Goal: Information Seeking & Learning: Learn about a topic

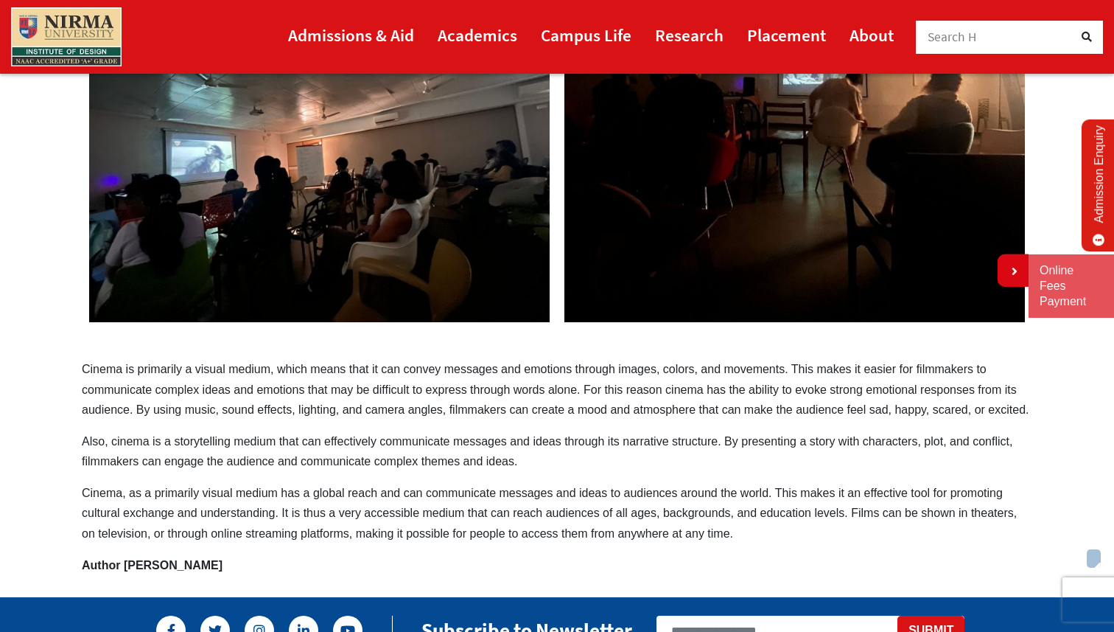
scroll to position [278, 0]
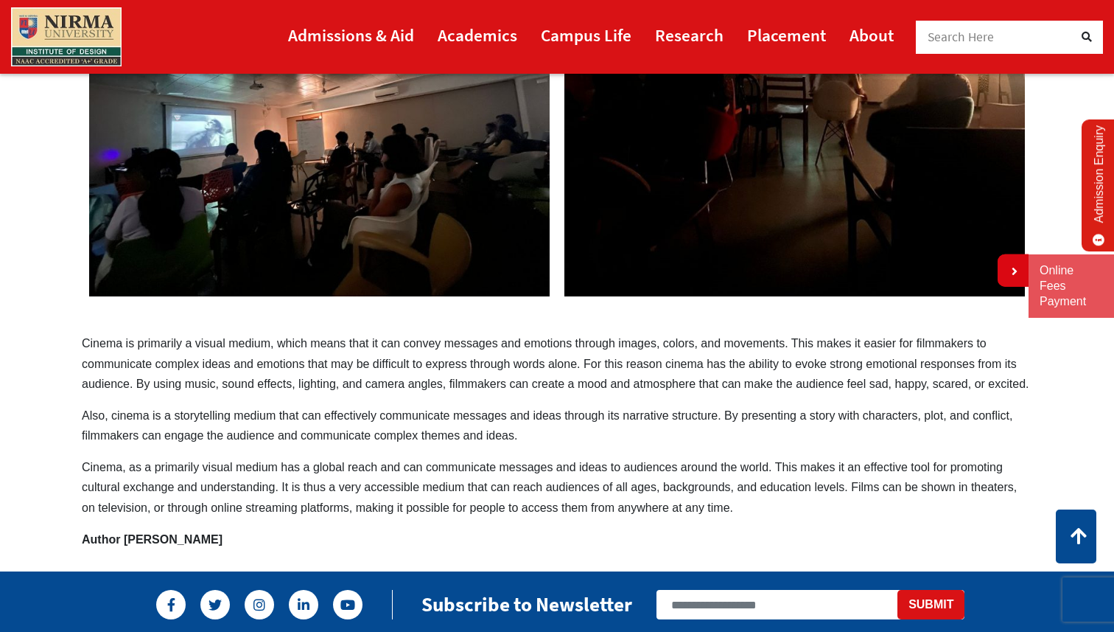
drag, startPoint x: 80, startPoint y: 342, endPoint x: 313, endPoint y: 350, distance: 233.1
click at [315, 352] on div "Cinema – a powerful tool of communication Cinema is primarily a visual medium, …" at bounding box center [557, 205] width 973 height 688
click at [313, 350] on p "Cinema is primarily a visual medium, which means that it can convey messages an…" at bounding box center [557, 363] width 951 height 60
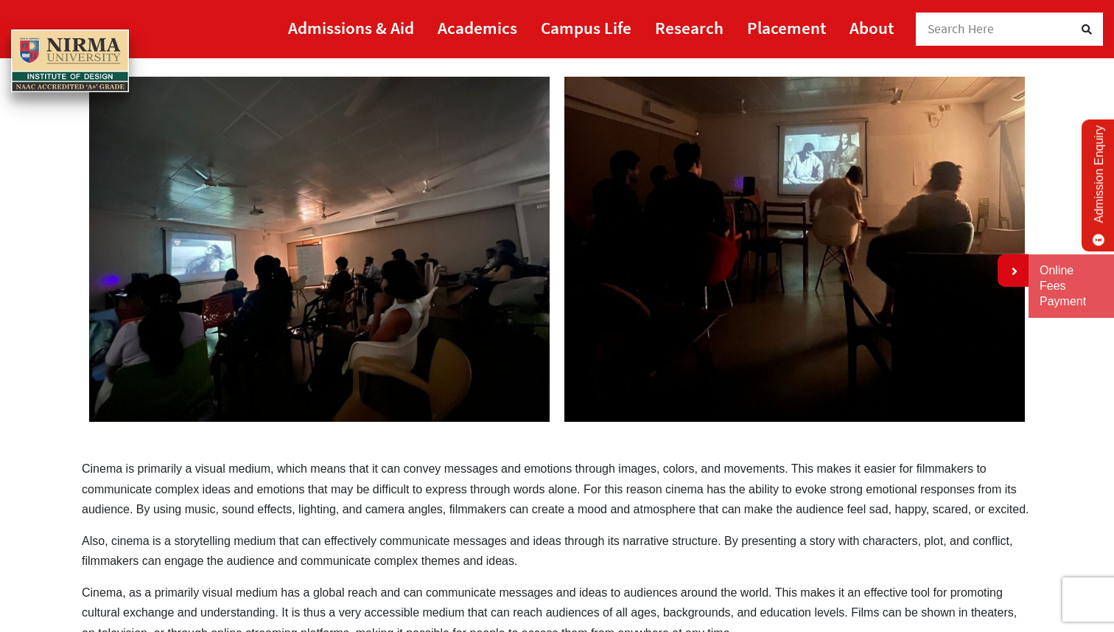
scroll to position [136, 0]
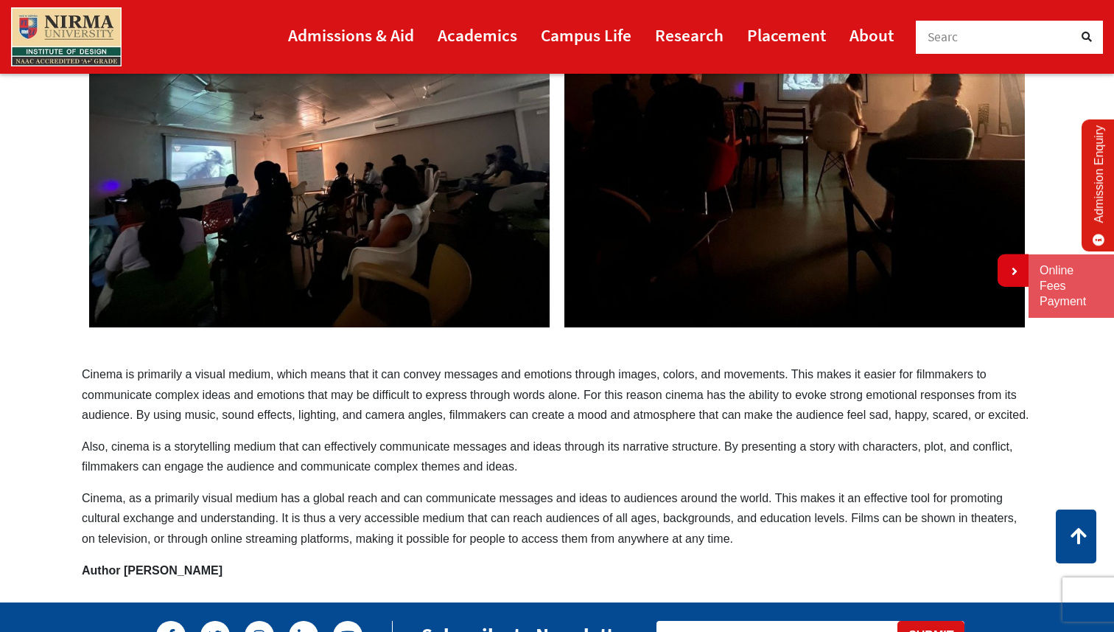
scroll to position [252, 0]
